Goal: Find specific page/section: Find specific page/section

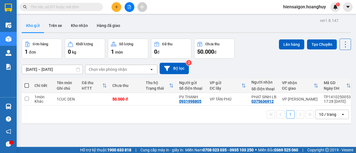
click at [56, 6] on input "text" at bounding box center [64, 7] width 66 height 6
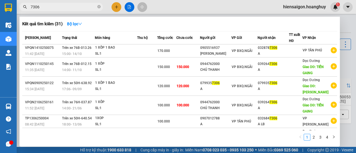
type input "7306"
